Goal: Task Accomplishment & Management: Manage account settings

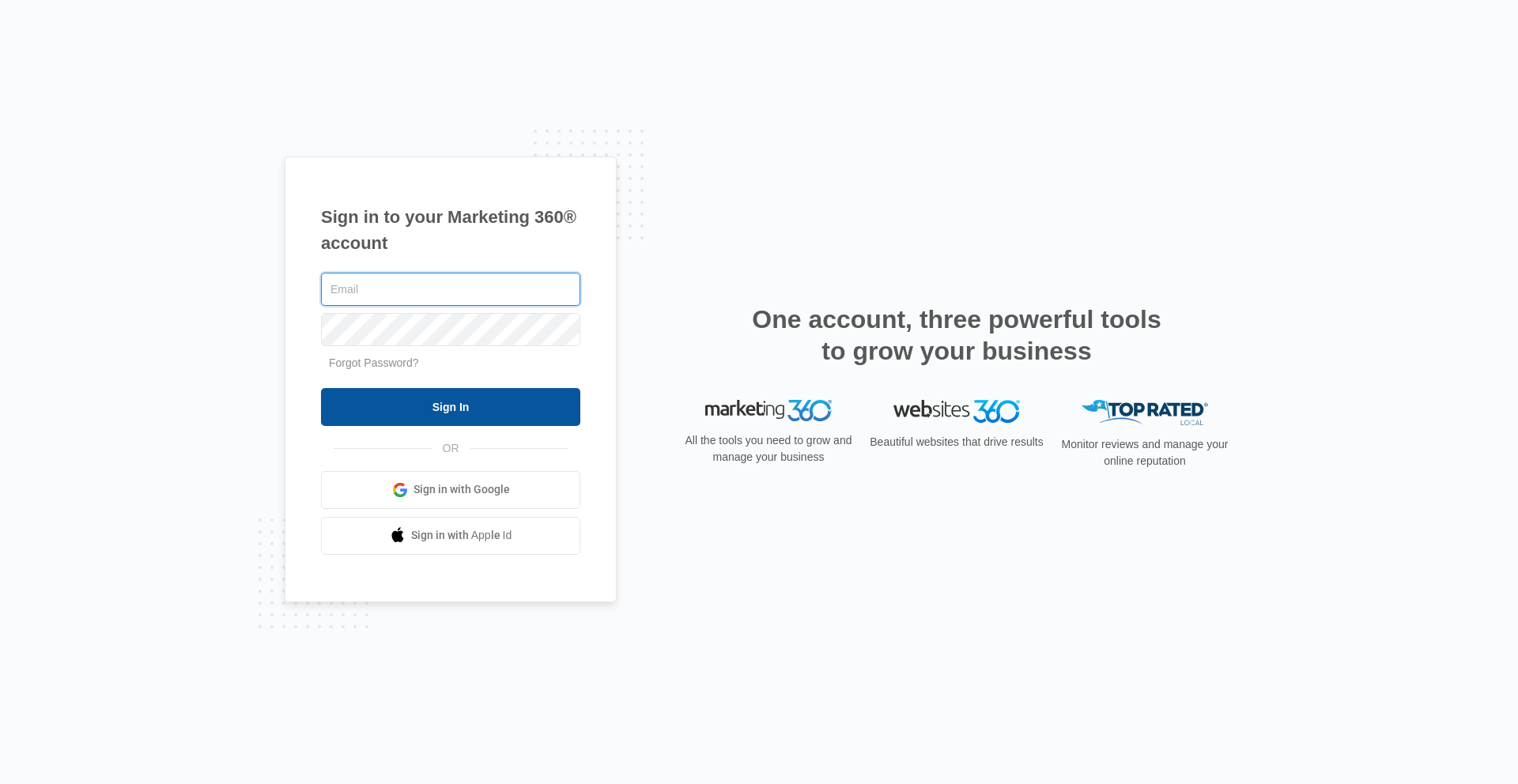
type input "[EMAIL_ADDRESS][DOMAIN_NAME]"
click at [489, 411] on input "Sign In" at bounding box center [450, 407] width 259 height 38
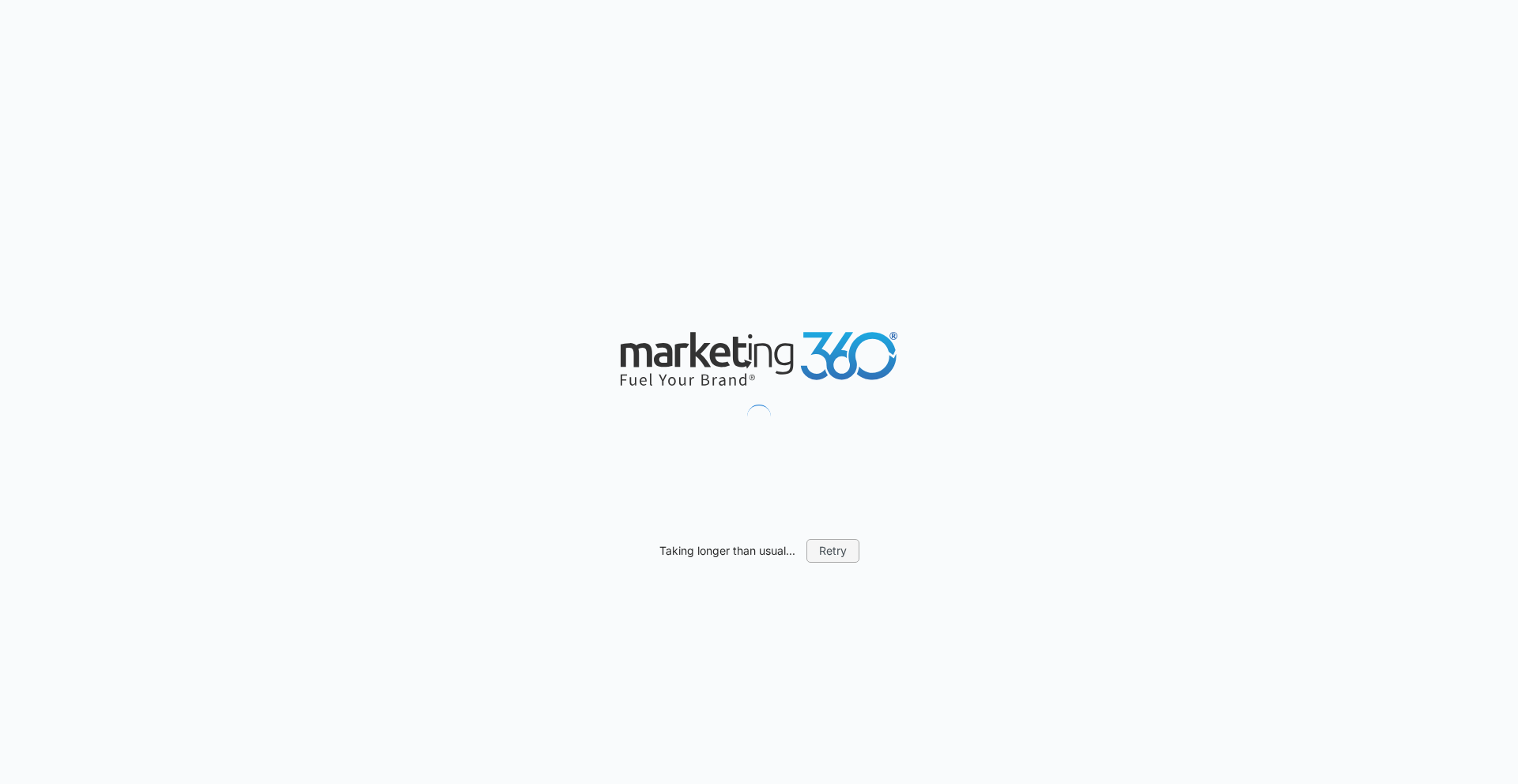
click at [829, 555] on button "Retry" at bounding box center [832, 551] width 53 height 24
click at [813, 550] on button "Retry" at bounding box center [832, 551] width 53 height 24
click at [856, 555] on button "Retry" at bounding box center [832, 551] width 53 height 24
click at [844, 554] on button "Retry" at bounding box center [832, 551] width 53 height 24
click at [835, 553] on button "Retry" at bounding box center [832, 551] width 53 height 24
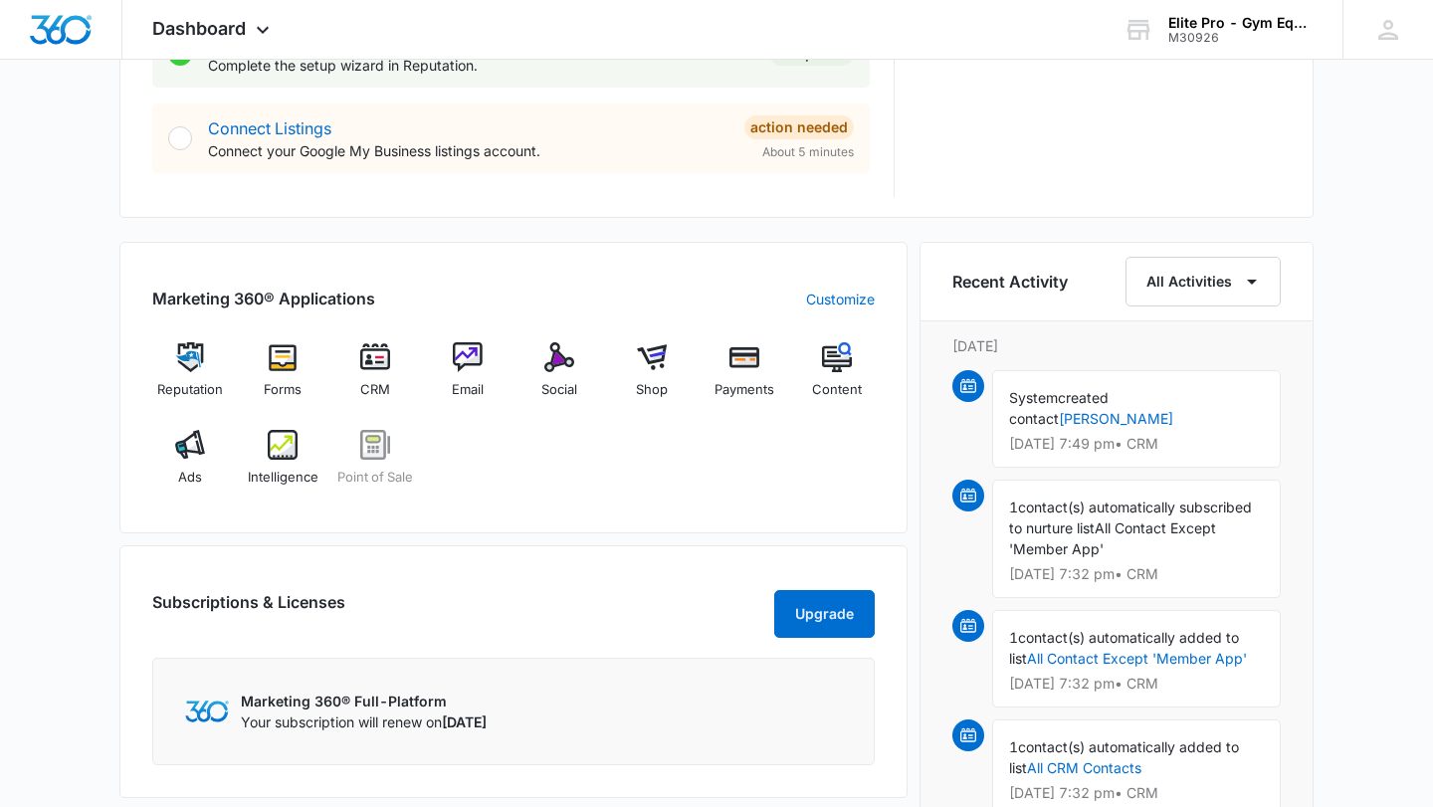
scroll to position [1057, 0]
click at [743, 363] on img at bounding box center [744, 356] width 30 height 30
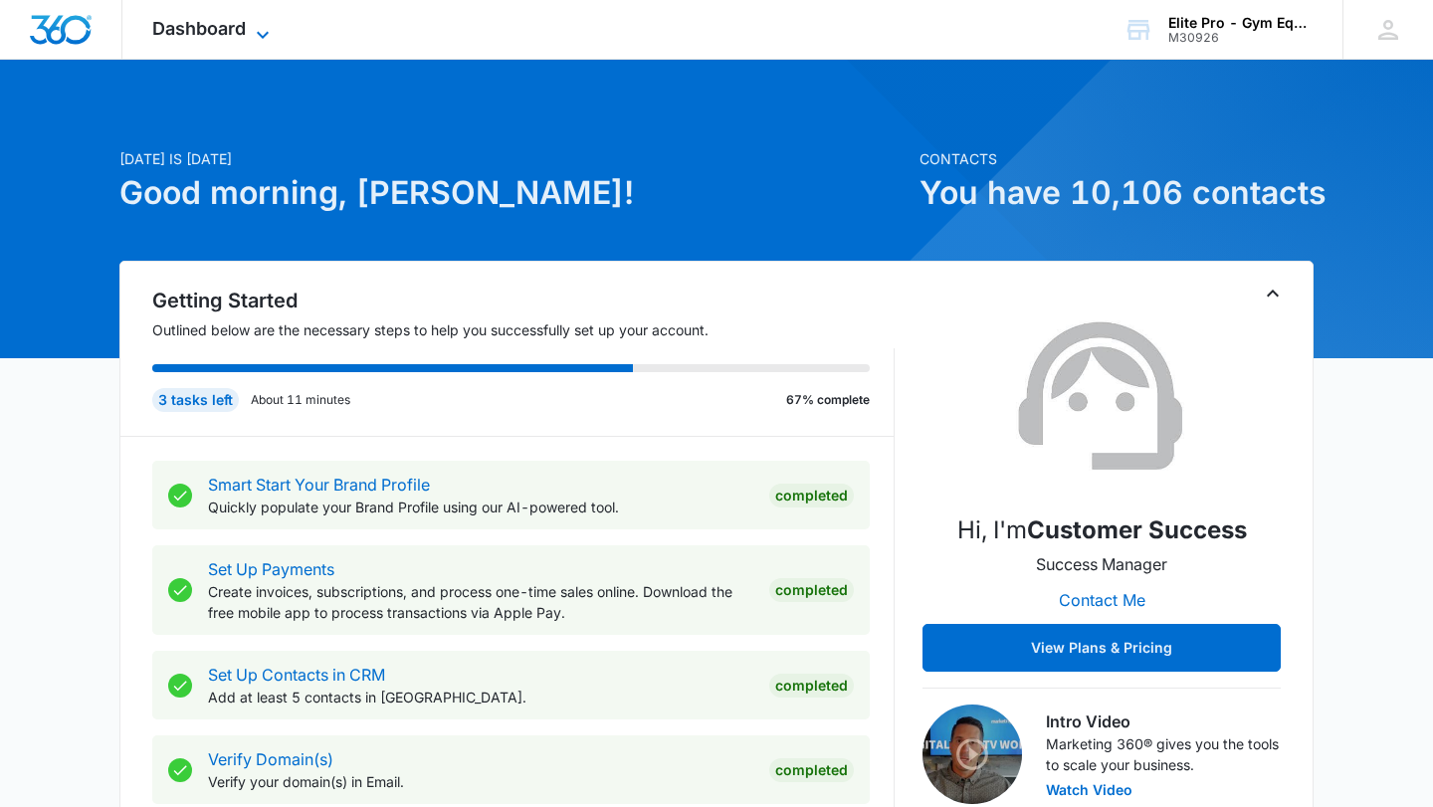
click at [240, 20] on span "Dashboard" at bounding box center [199, 28] width 94 height 21
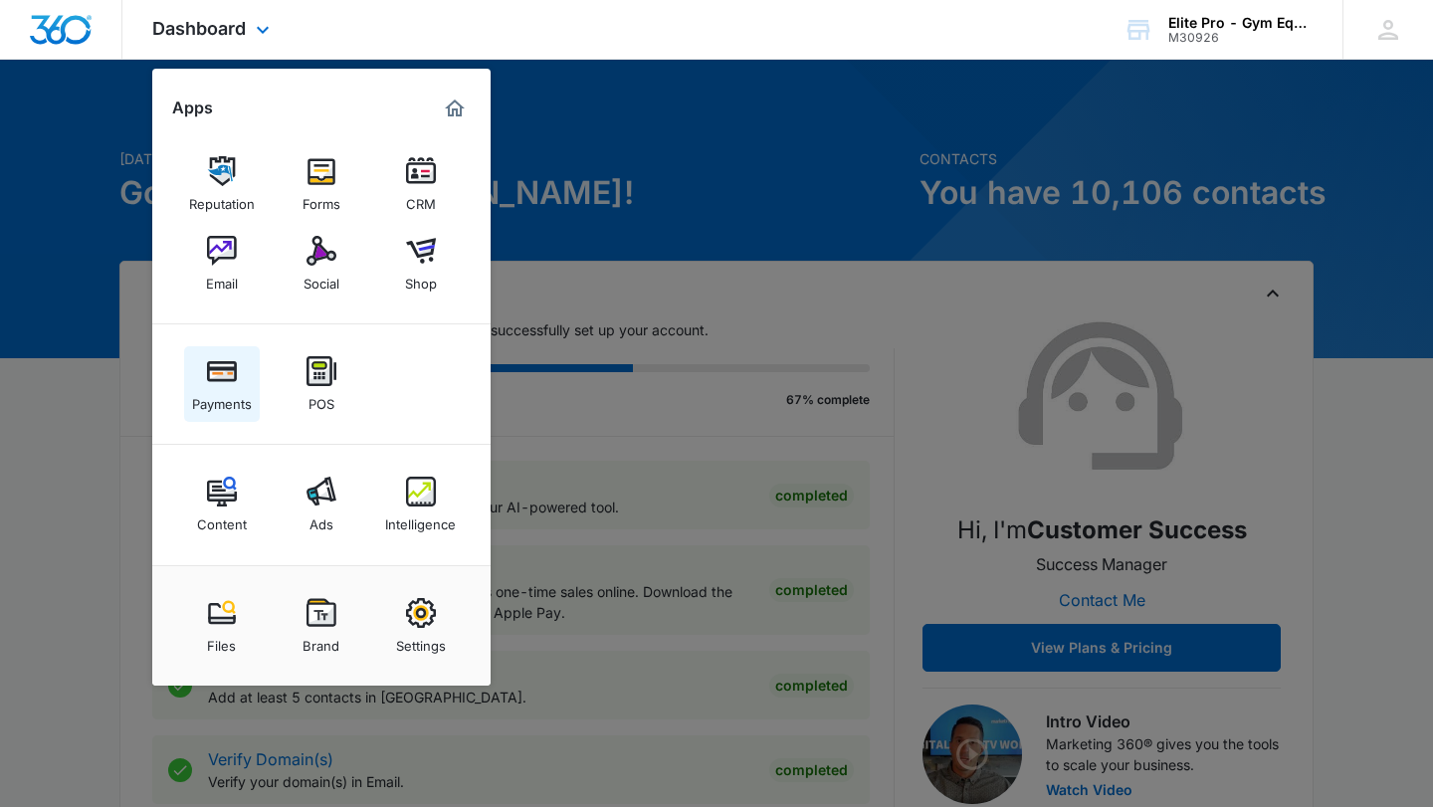
click at [231, 382] on img at bounding box center [222, 371] width 30 height 30
